Goal: Check status: Check status

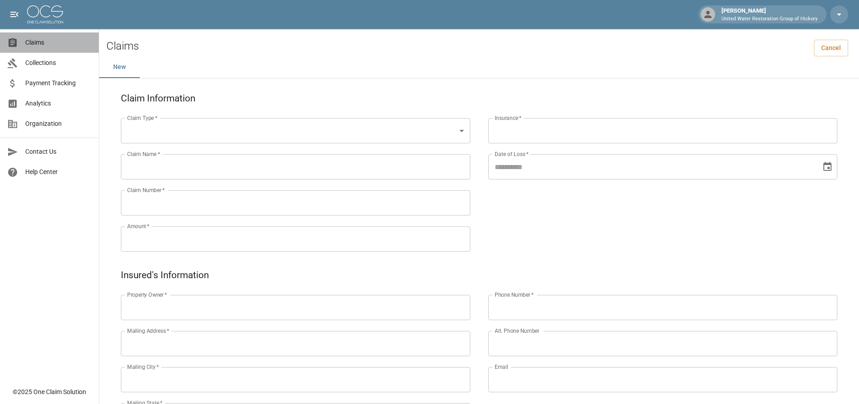
click at [29, 42] on span "Claims" at bounding box center [58, 42] width 66 height 9
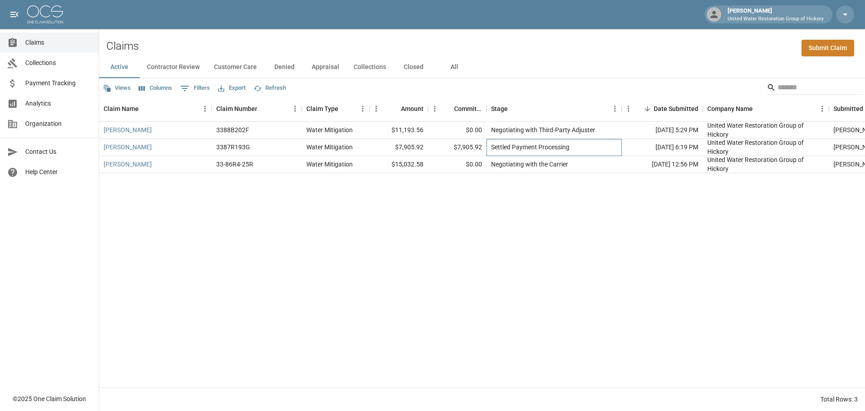
click at [516, 149] on div "Settled Payment Processing" at bounding box center [530, 146] width 78 height 9
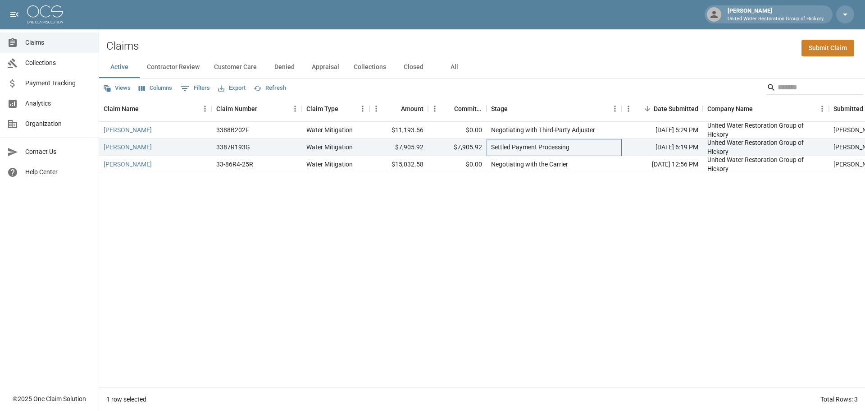
click at [502, 150] on div "Settled Payment Processing" at bounding box center [530, 146] width 78 height 9
click at [535, 149] on div "Settled Payment Processing" at bounding box center [530, 146] width 78 height 9
click at [548, 150] on div "Settled Payment Processing" at bounding box center [530, 146] width 78 height 9
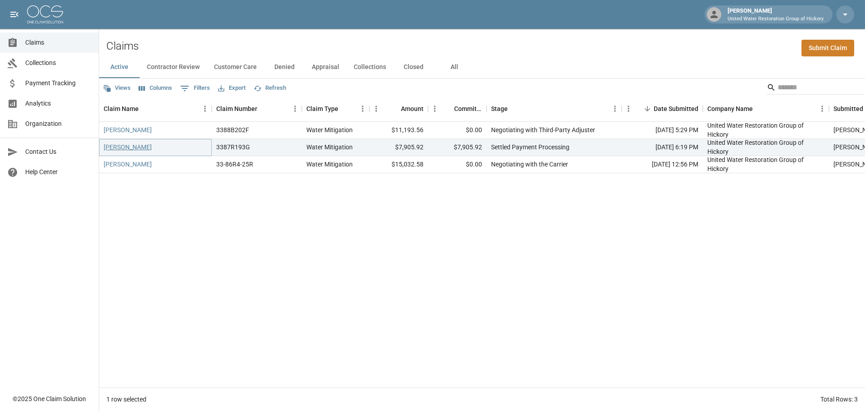
click at [115, 147] on link "[PERSON_NAME]" at bounding box center [128, 146] width 48 height 9
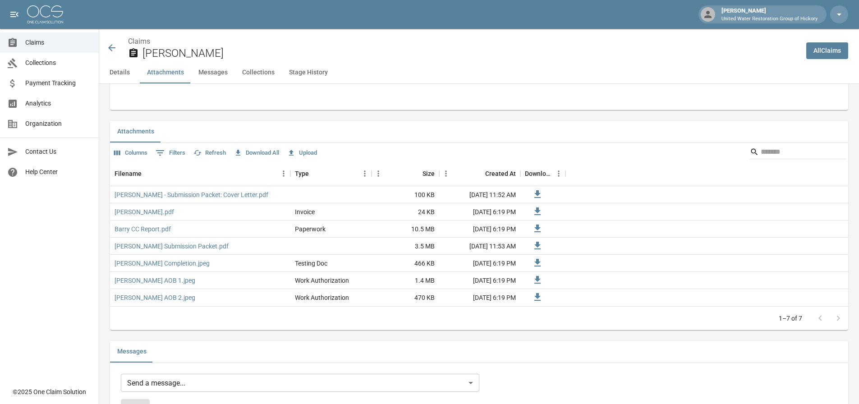
scroll to position [496, 0]
